Goal: Task Accomplishment & Management: Use online tool/utility

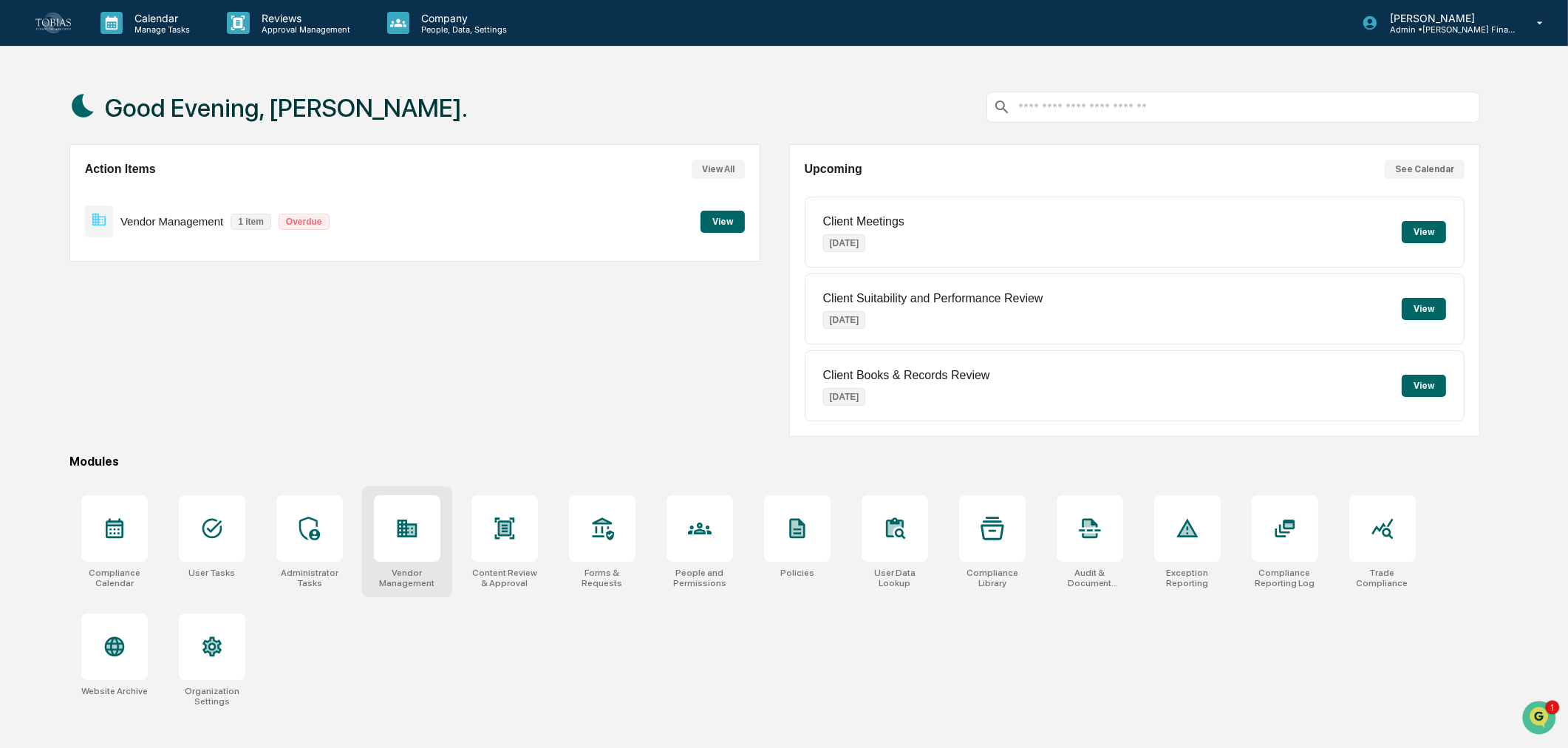
click at [405, 549] on div at bounding box center [407, 528] width 67 height 67
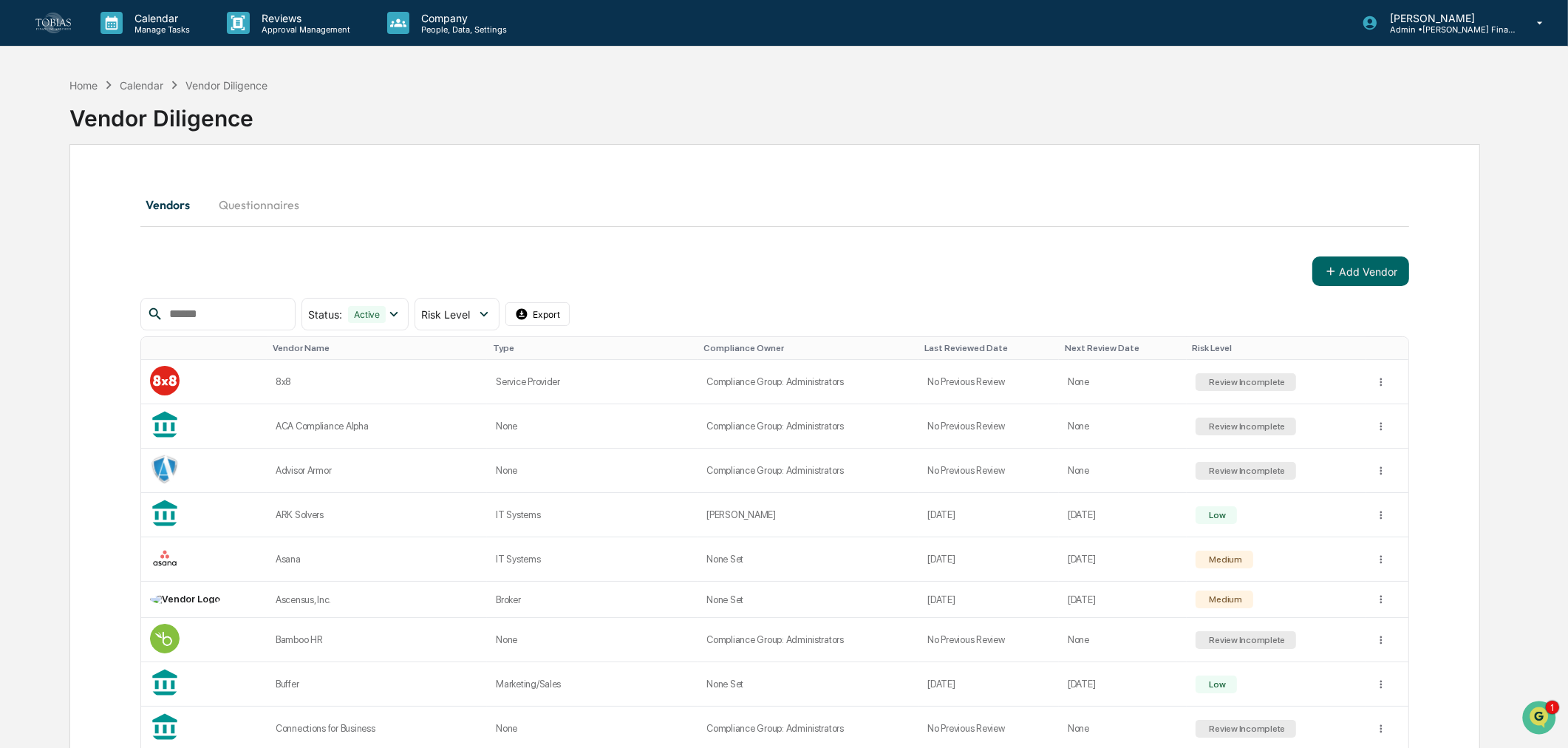
click at [238, 312] on input "text" at bounding box center [226, 314] width 125 height 19
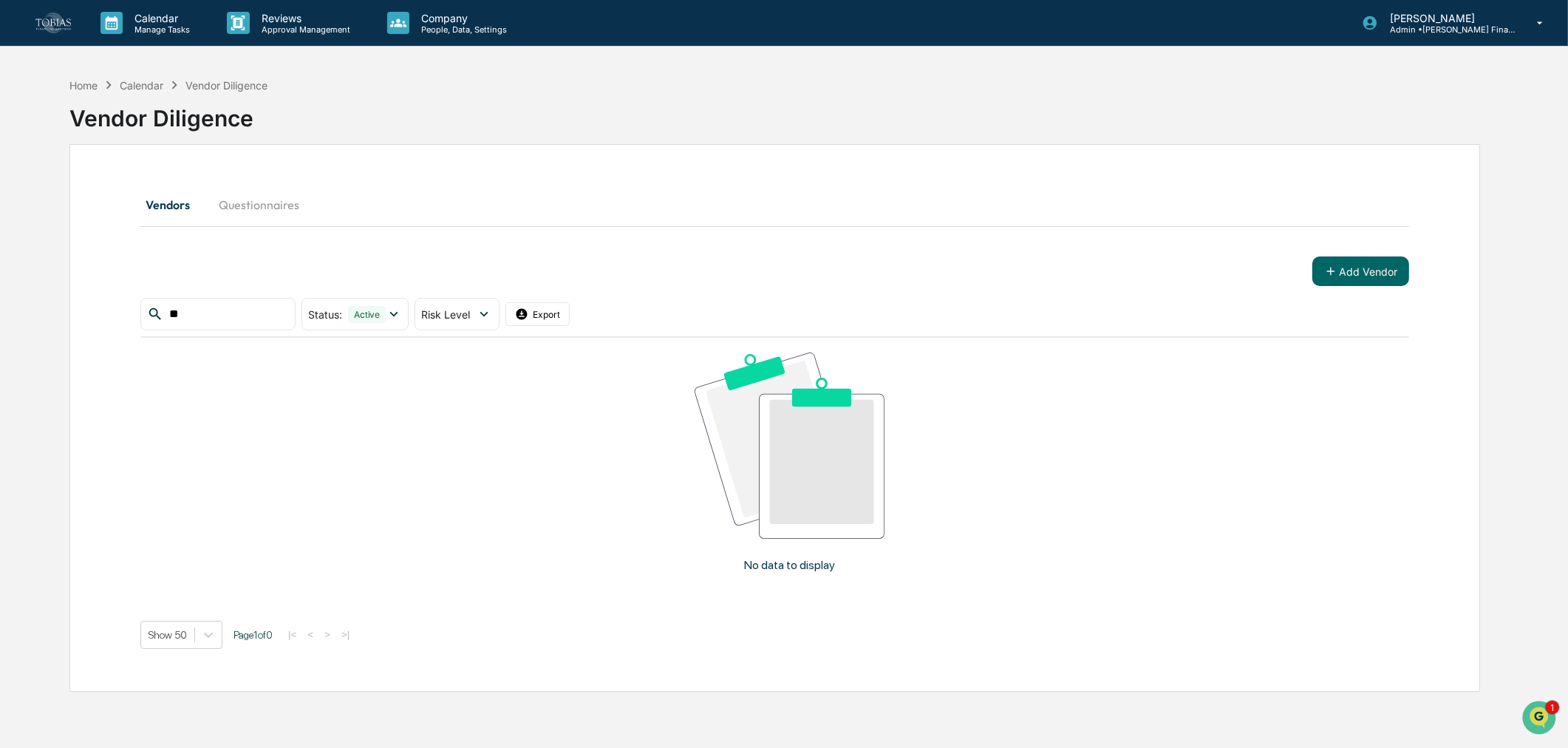
type input "*"
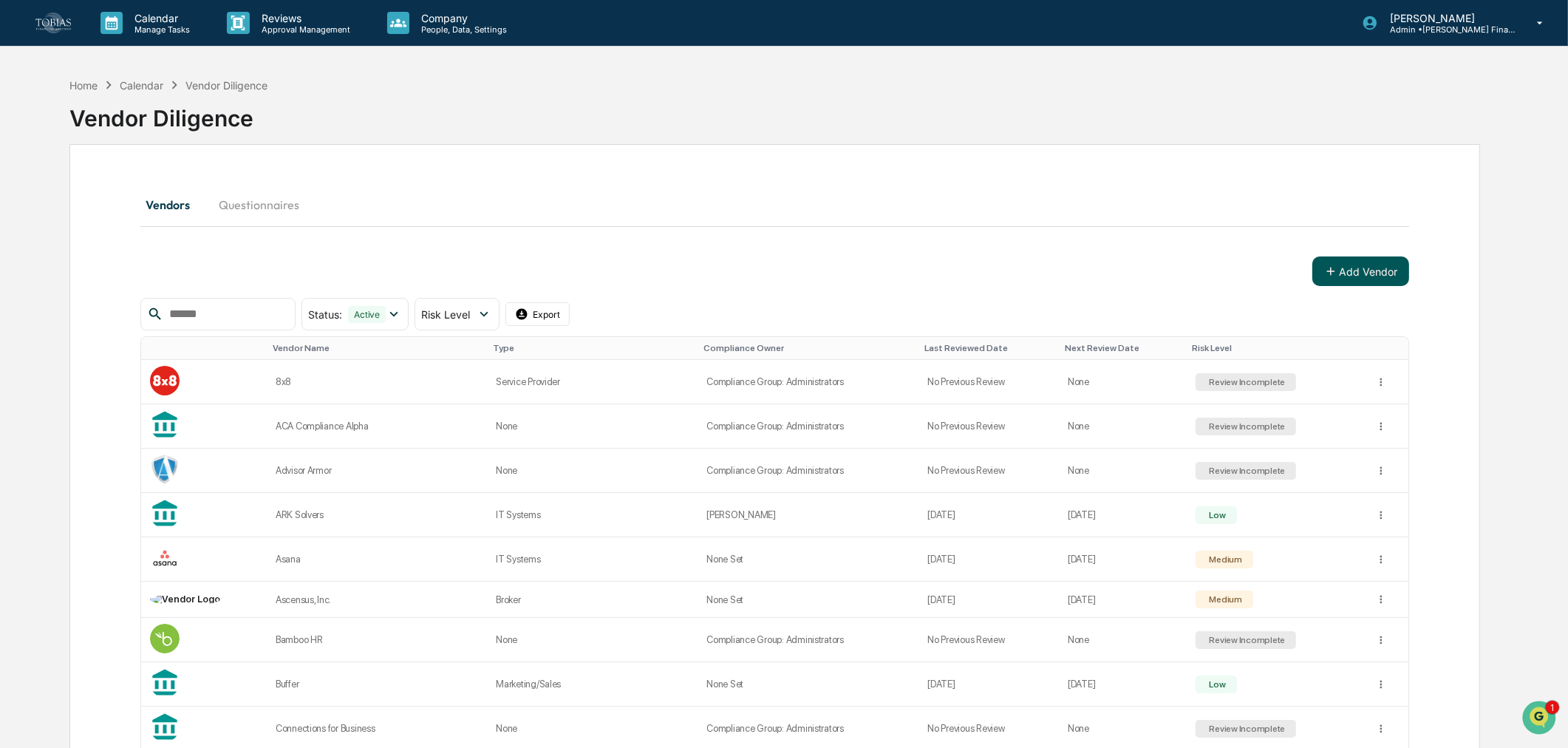
click at [1333, 283] on button "Add Vendor" at bounding box center [1361, 272] width 97 height 29
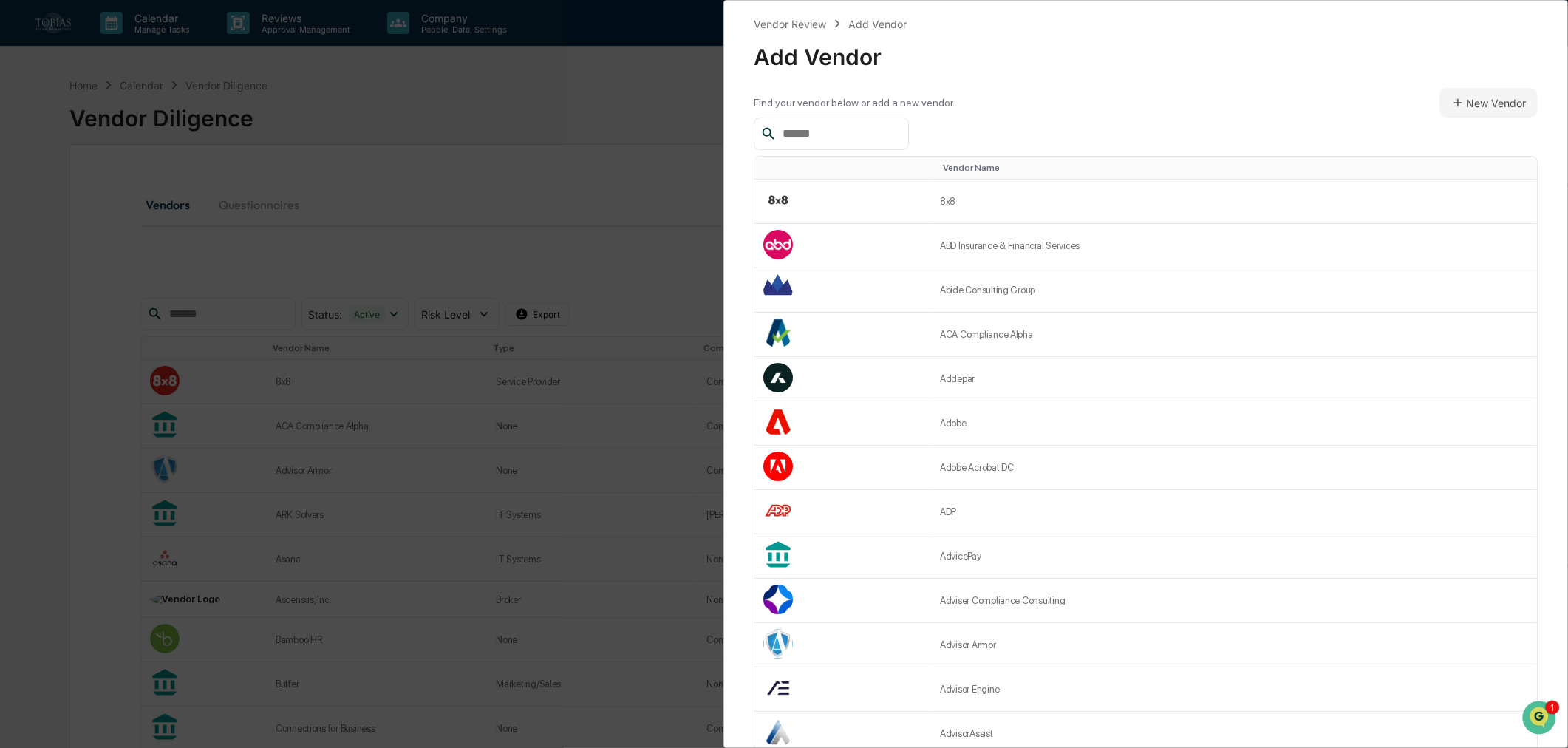
click at [883, 137] on input "text" at bounding box center [838, 134] width 125 height 19
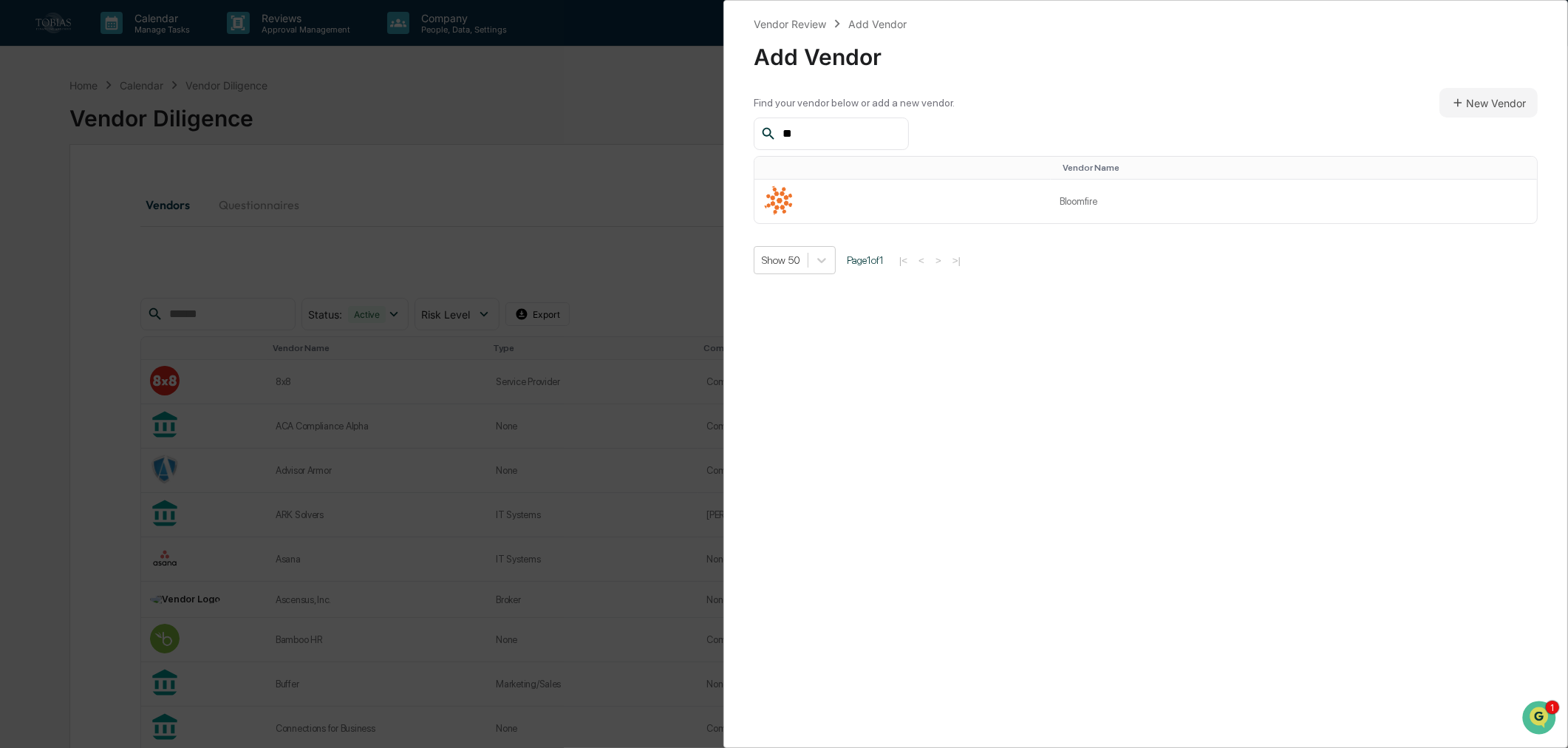
type input "*"
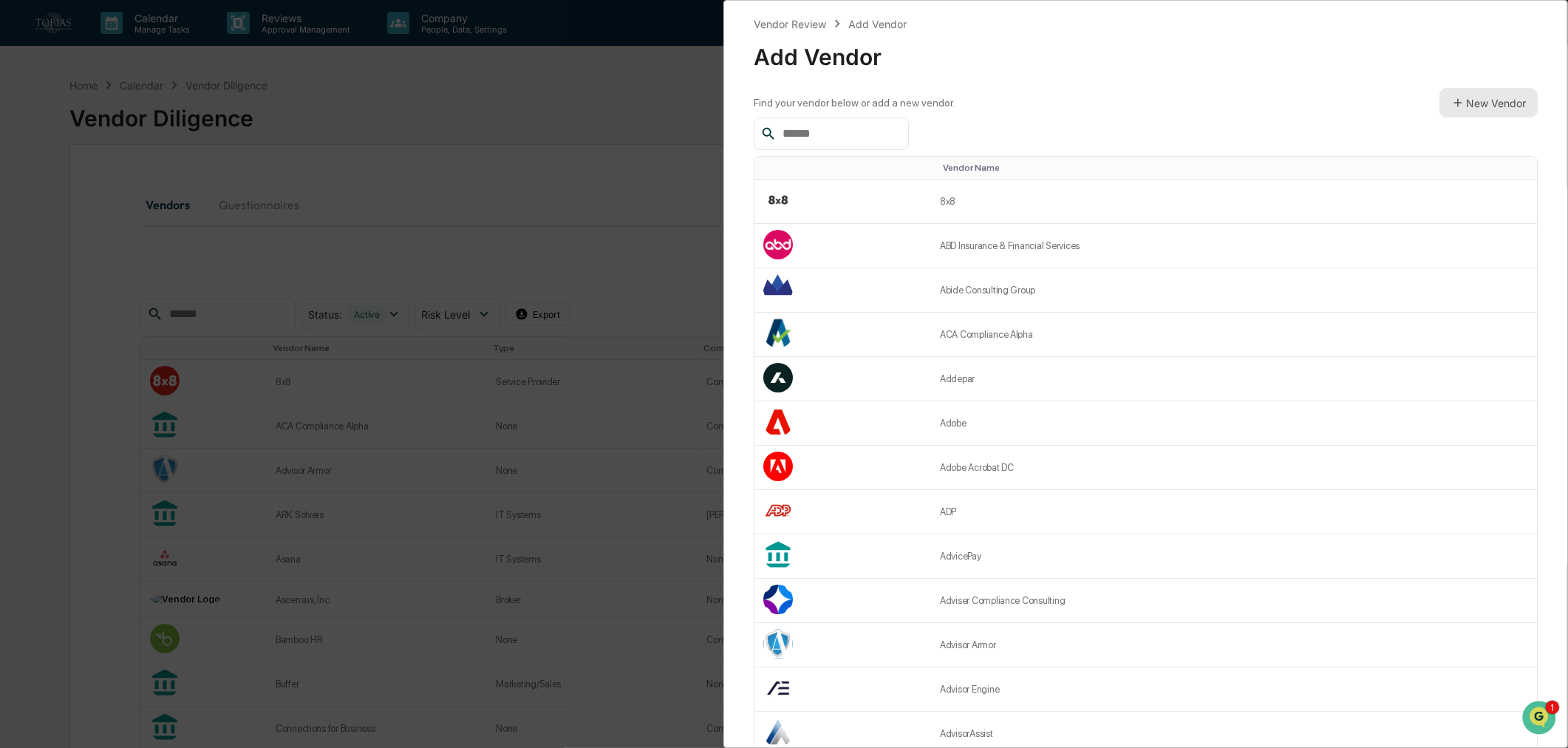
click at [1473, 111] on button "New Vendor" at bounding box center [1488, 103] width 99 height 29
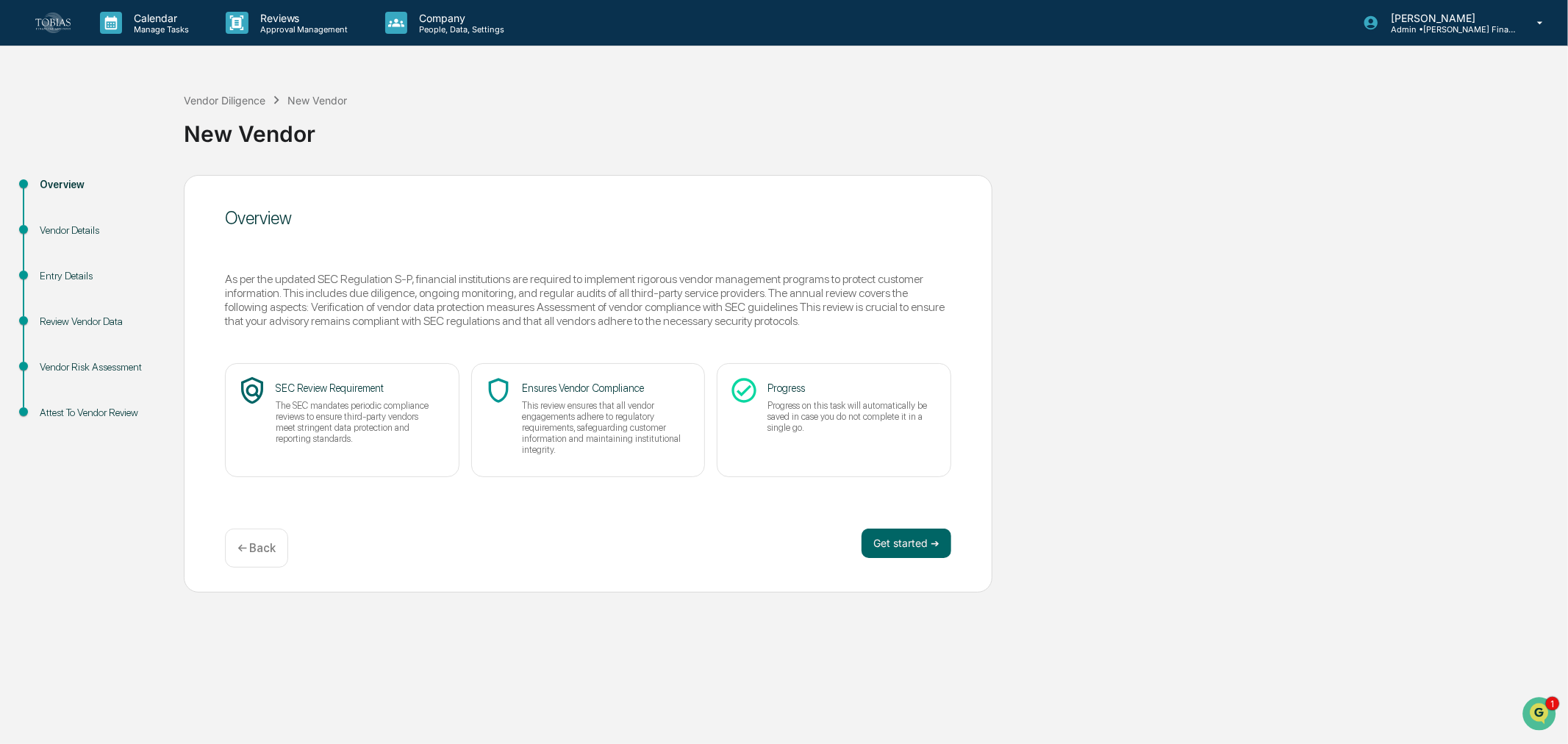
click at [833, 417] on p "Progress on this task will automatically be saved in case you do not complete i…" at bounding box center [848, 416] width 163 height 33
click at [390, 407] on p "The SEC mandates periodic compliance reviews to ensure third-party vendors meet…" at bounding box center [357, 421] width 163 height 44
drag, startPoint x: 552, startPoint y: 400, endPoint x: 821, endPoint y: 396, distance: 269.0
click at [554, 400] on p "This review ensures that all vendor engagements adhere to regulatory requiremen…" at bounding box center [603, 427] width 163 height 55
click at [822, 396] on div "Progress Progress on this task will automatically be saved in case you do not c…" at bounding box center [848, 409] width 163 height 67
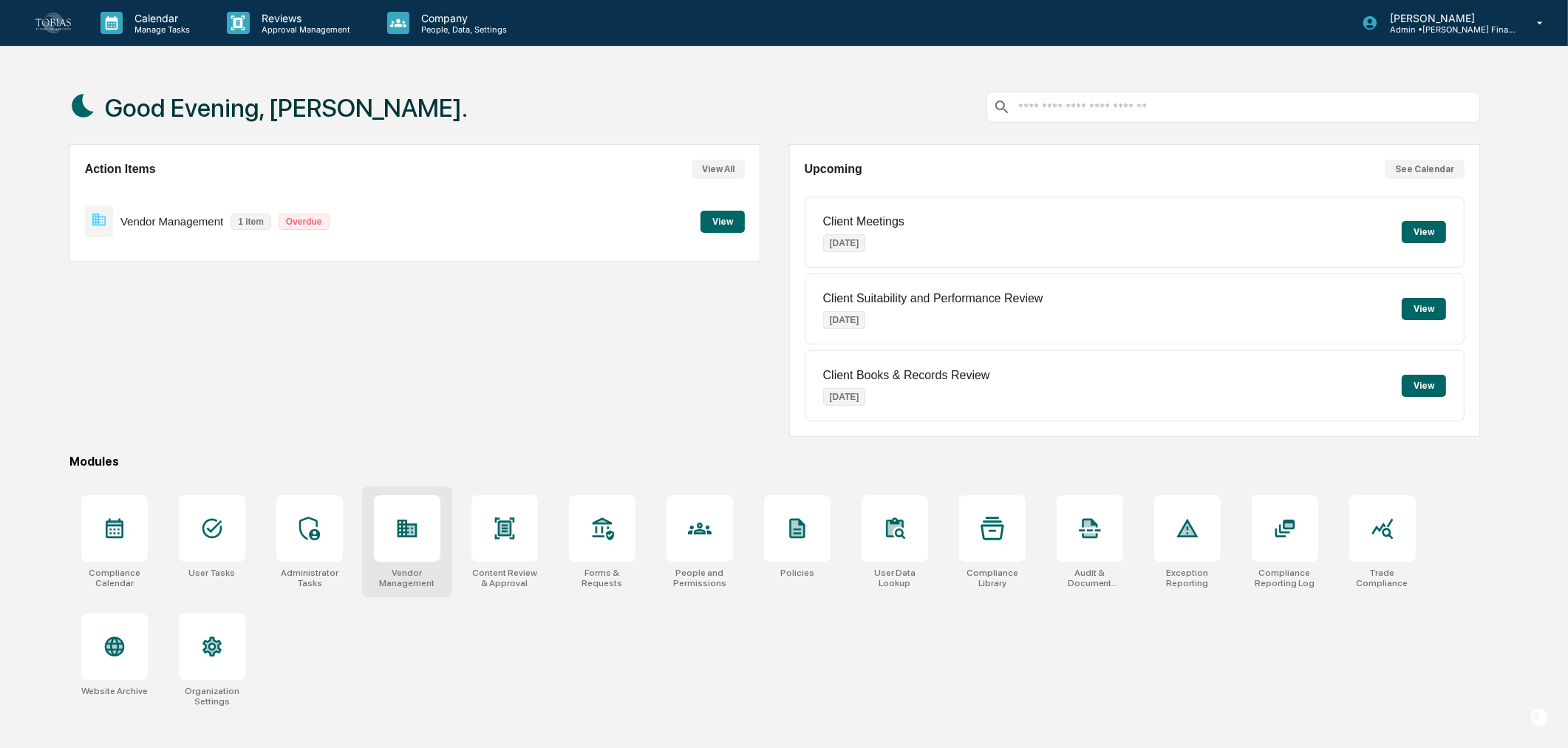
click at [395, 517] on icon at bounding box center [406, 527] width 23 height 23
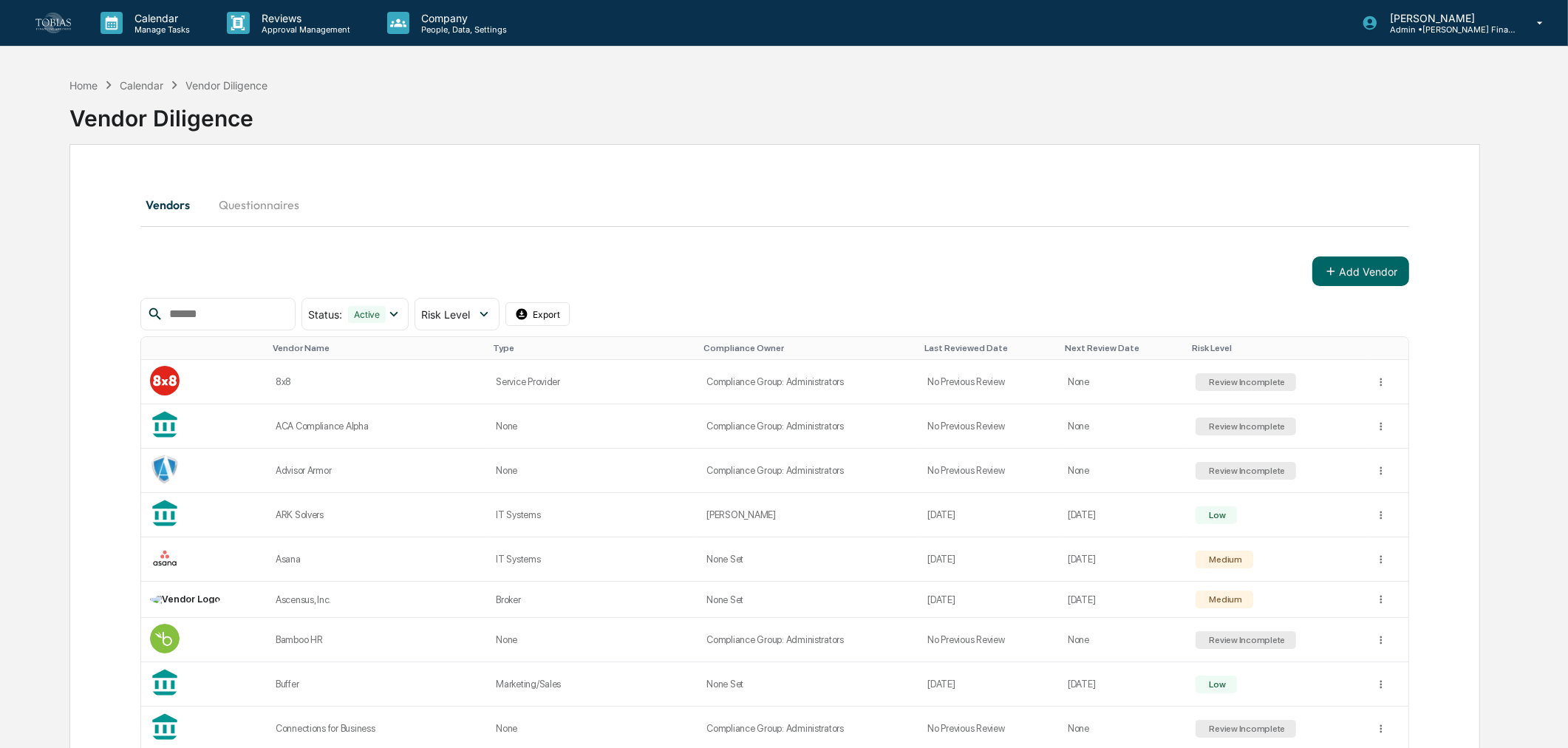
click at [225, 308] on input "text" at bounding box center [226, 314] width 125 height 19
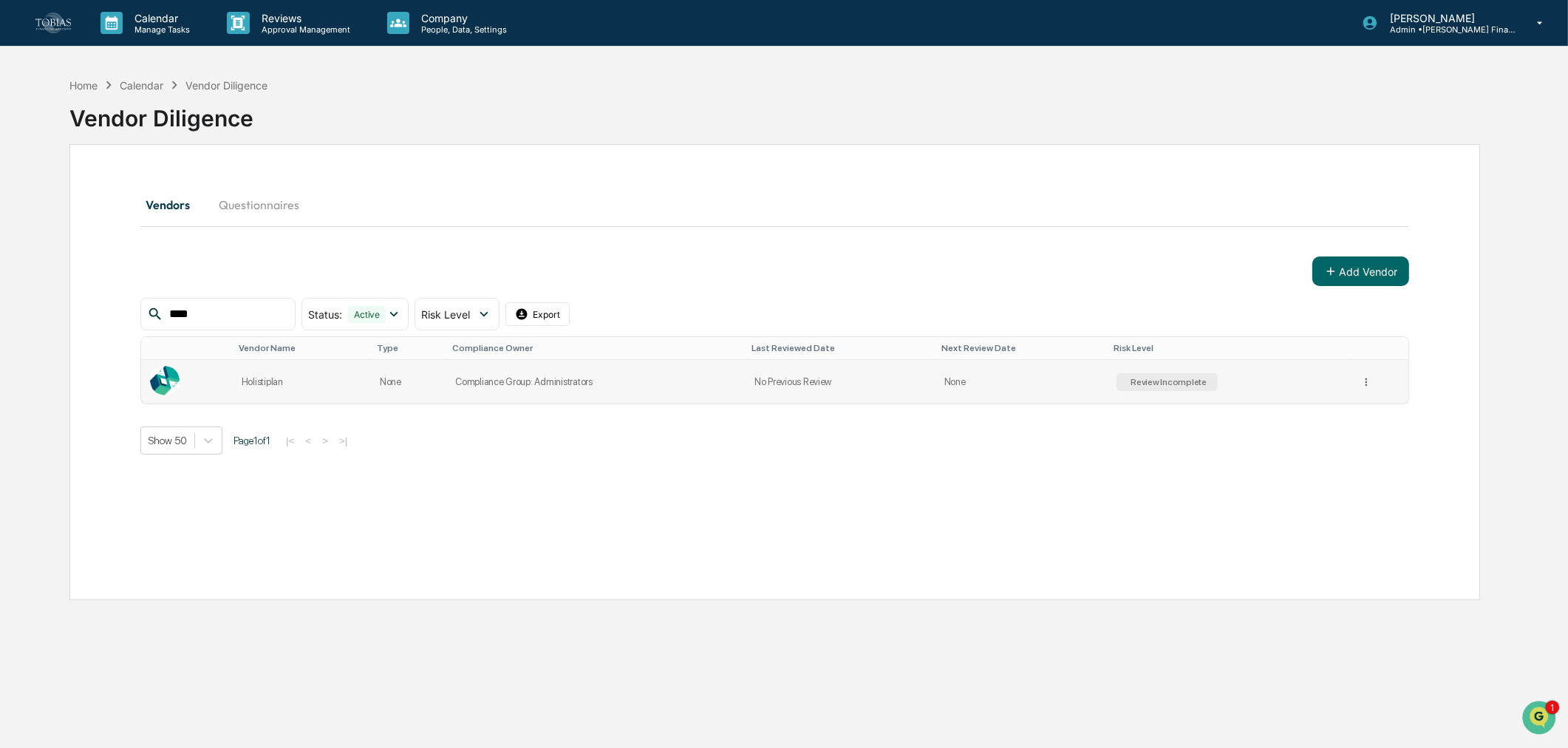
type input "****"
click at [462, 396] on td "Compliance Group: Administrators" at bounding box center [596, 381] width 299 height 43
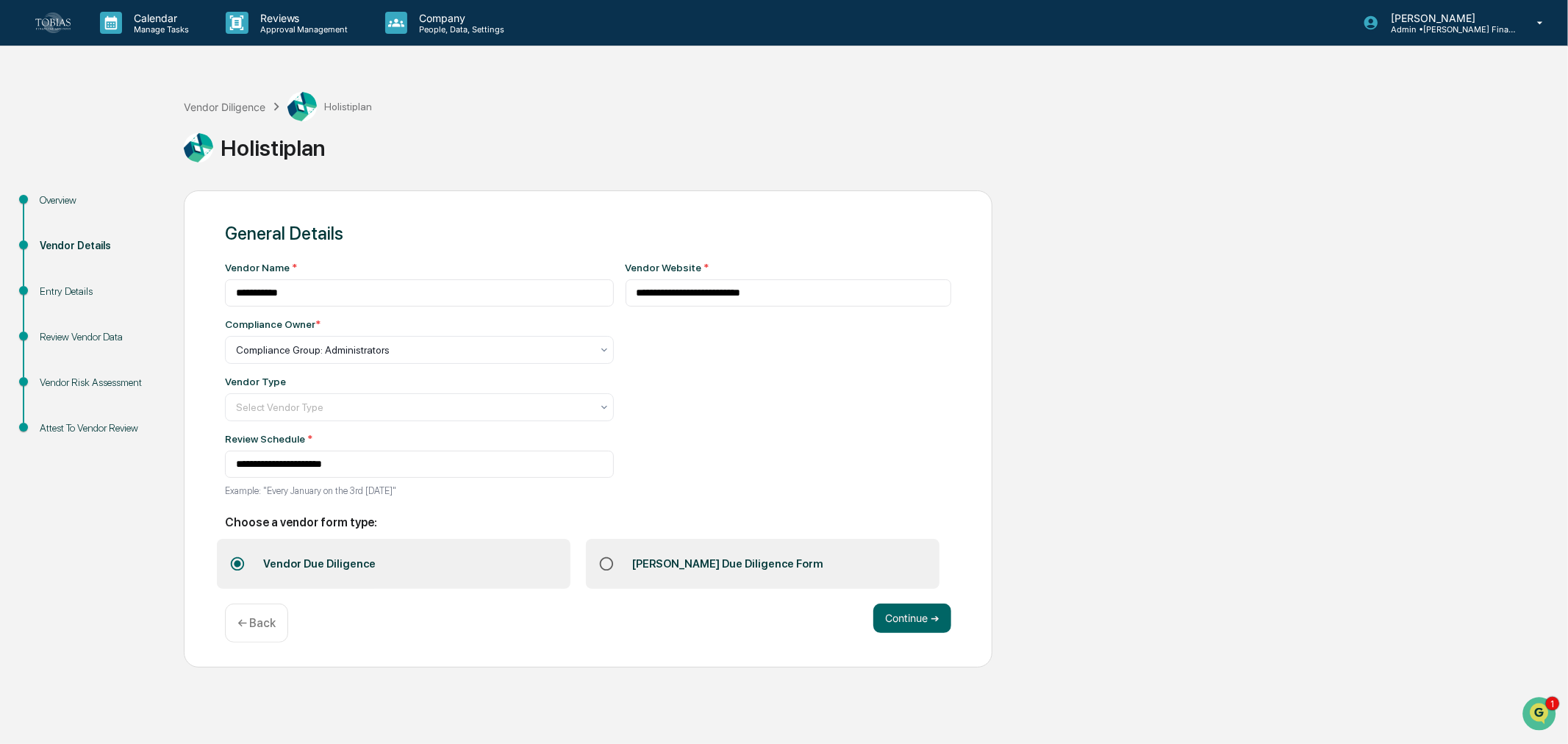
click at [52, 292] on div "Entry Details" at bounding box center [100, 292] width 120 height 15
click at [70, 176] on div "**********" at bounding box center [784, 368] width 1568 height 598
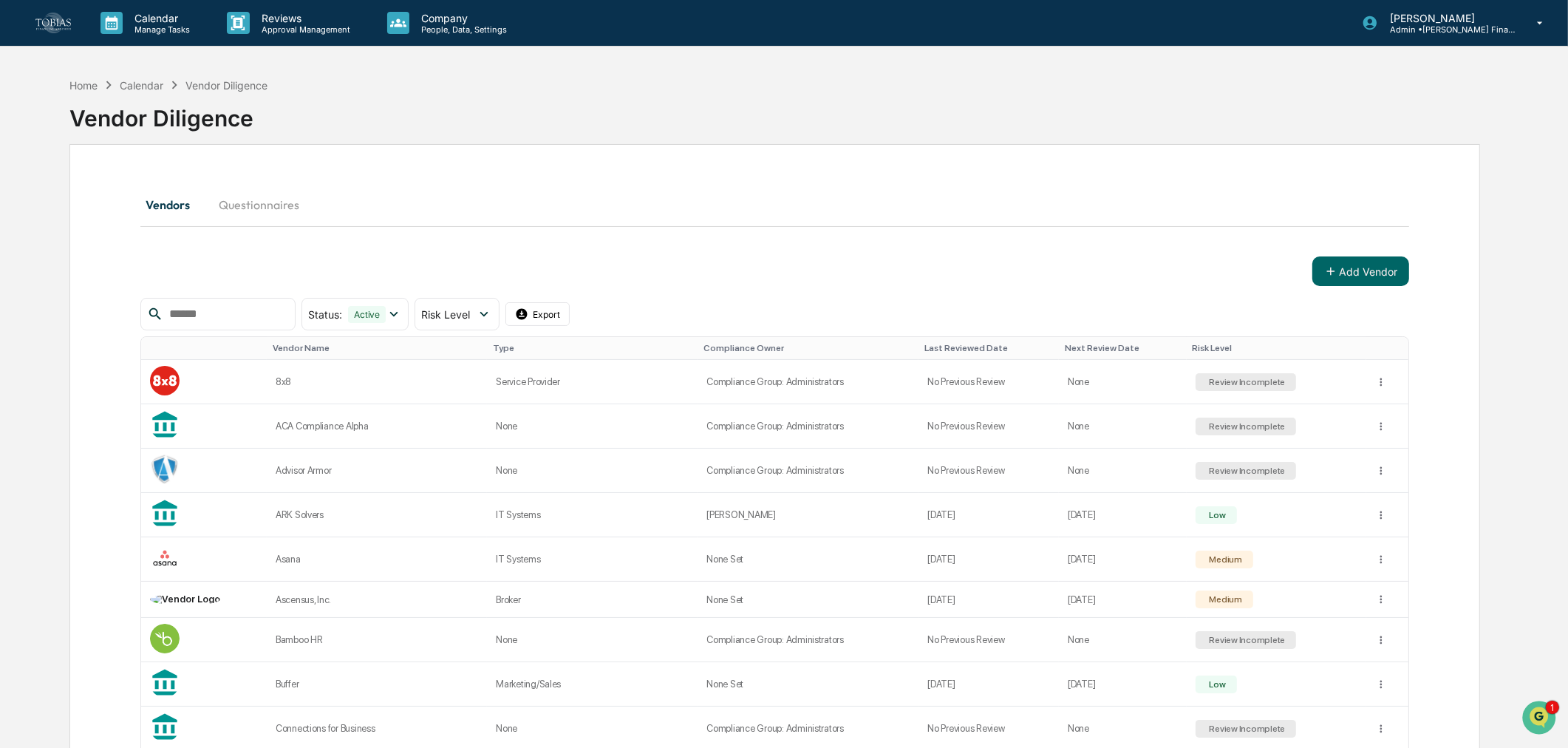
click at [258, 308] on input "text" at bounding box center [226, 314] width 125 height 19
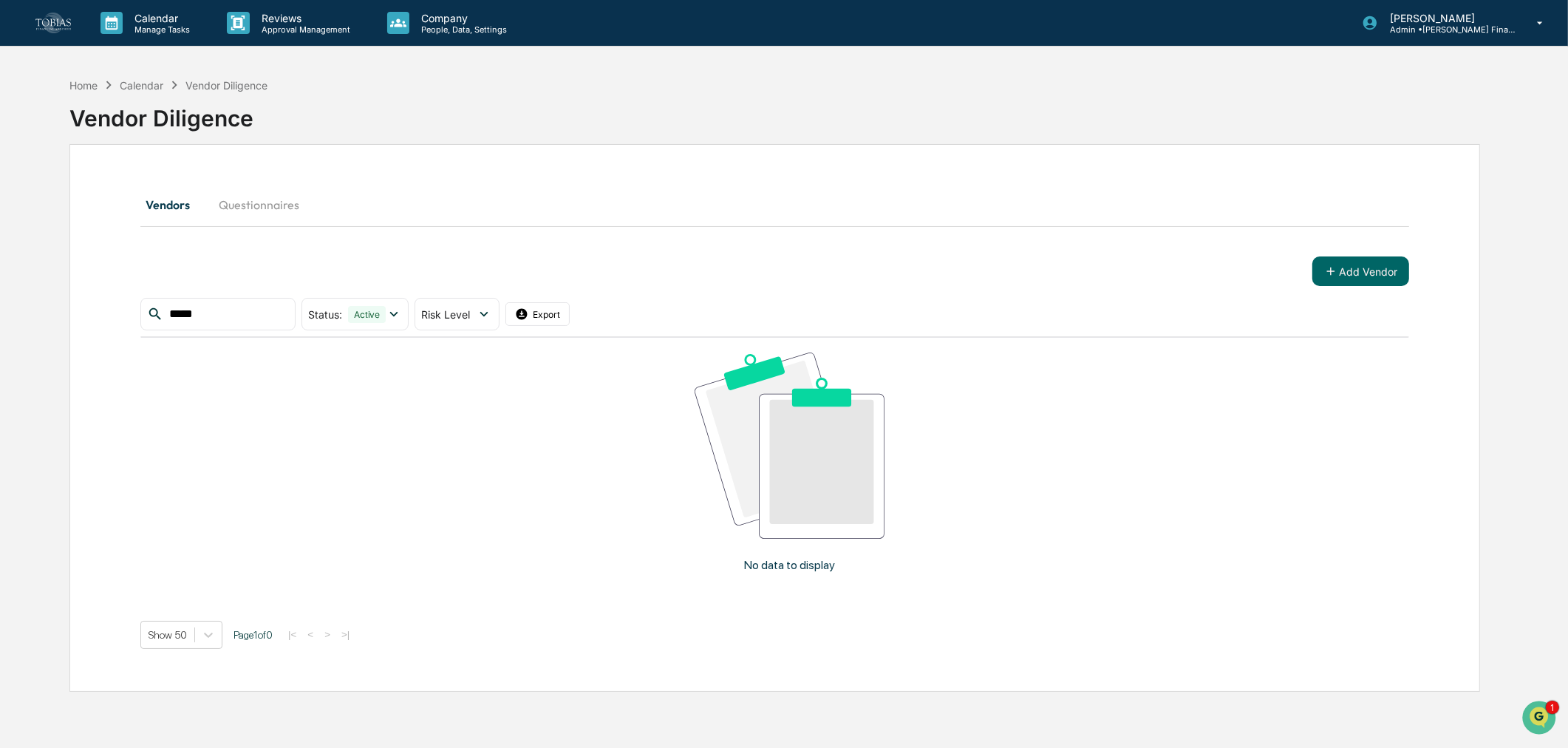
type input "*****"
